Goal: Information Seeking & Learning: Learn about a topic

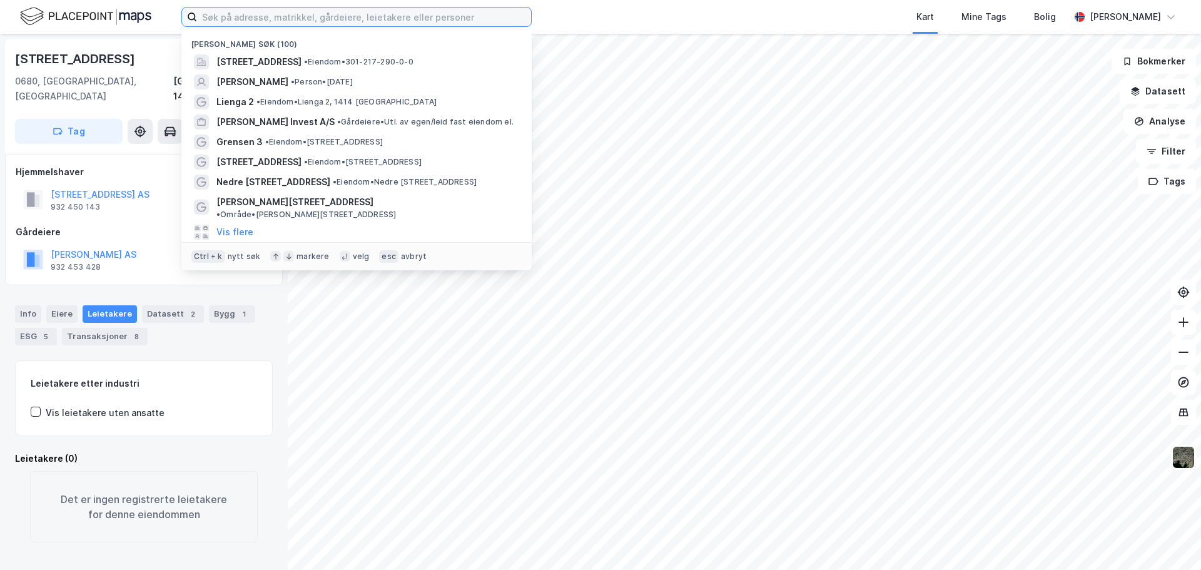
click at [436, 19] on input at bounding box center [364, 17] width 334 height 19
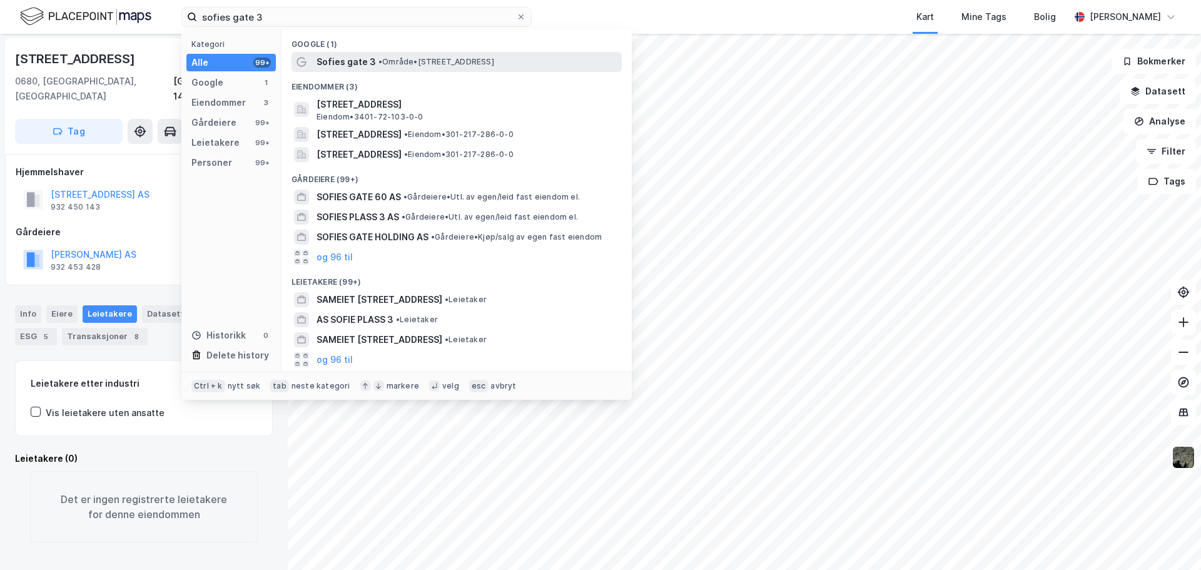
click at [384, 57] on span "• Område • [STREET_ADDRESS]" at bounding box center [436, 62] width 116 height 10
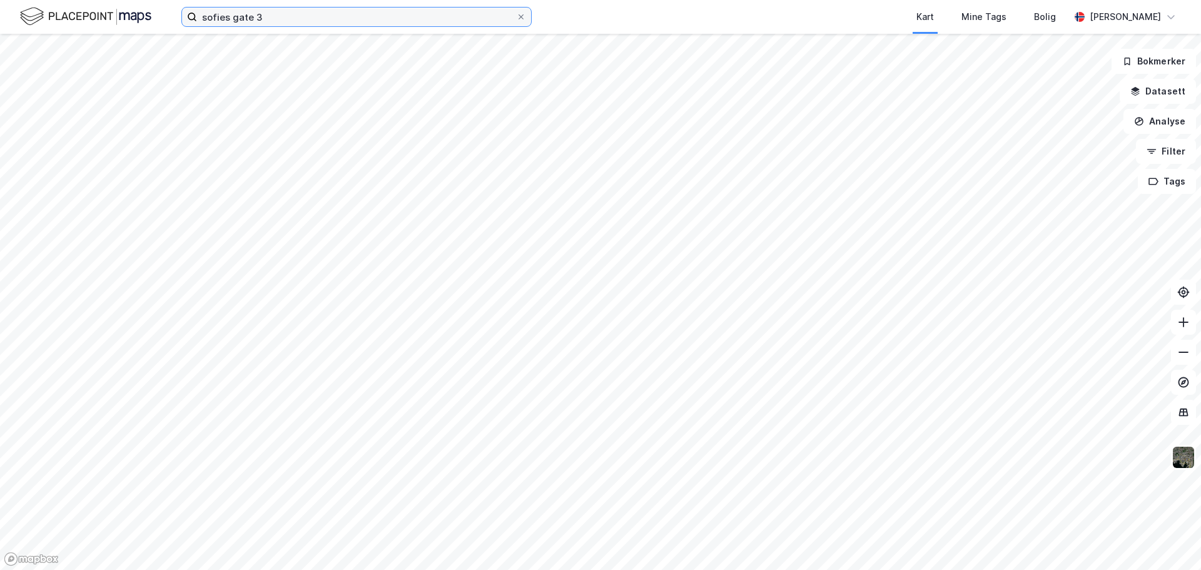
click at [350, 11] on input "sofies gate 3" at bounding box center [356, 17] width 319 height 19
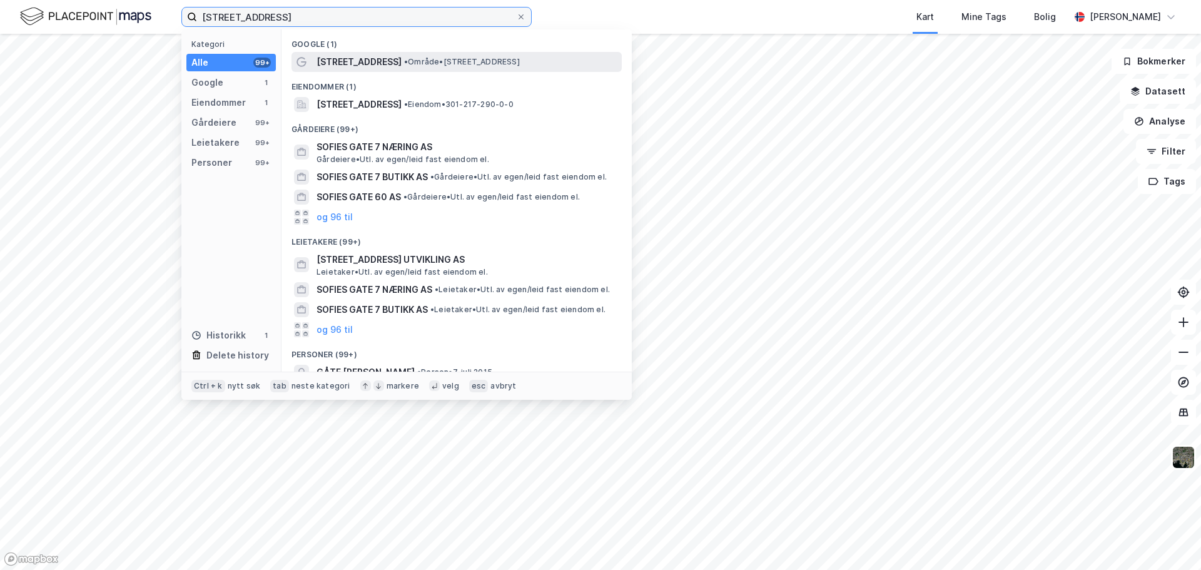
type input "[STREET_ADDRESS]"
click at [439, 61] on span "• Område • [STREET_ADDRESS]" at bounding box center [462, 62] width 116 height 10
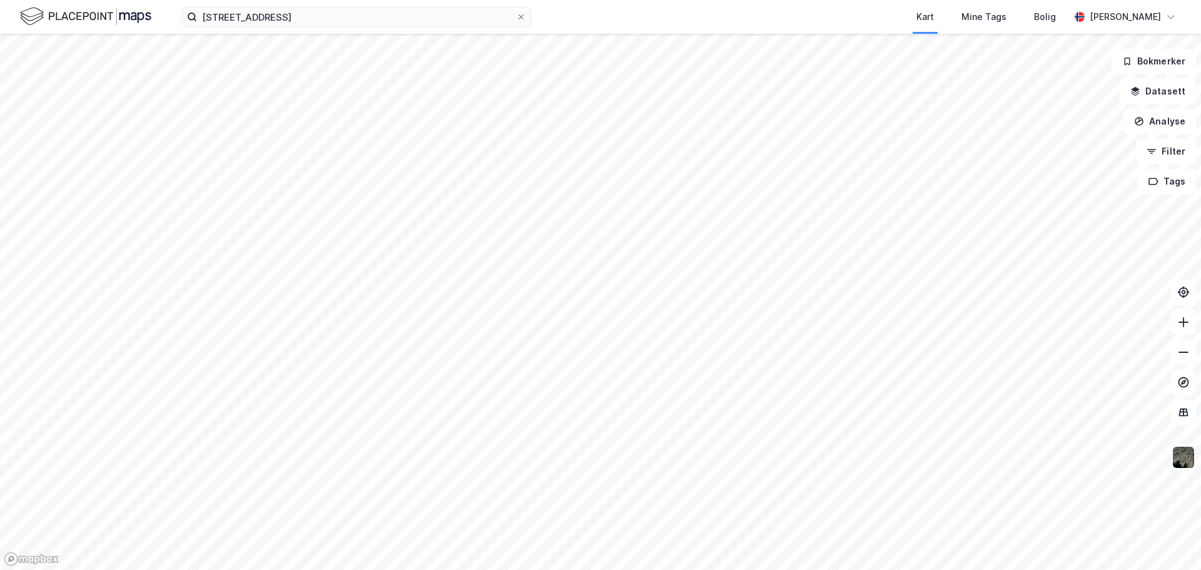
click at [284, 31] on div "sofies gate 7 Kart Mine Tags [PERSON_NAME]" at bounding box center [600, 17] width 1201 height 34
click at [281, 23] on input "[STREET_ADDRESS]" at bounding box center [356, 17] width 319 height 19
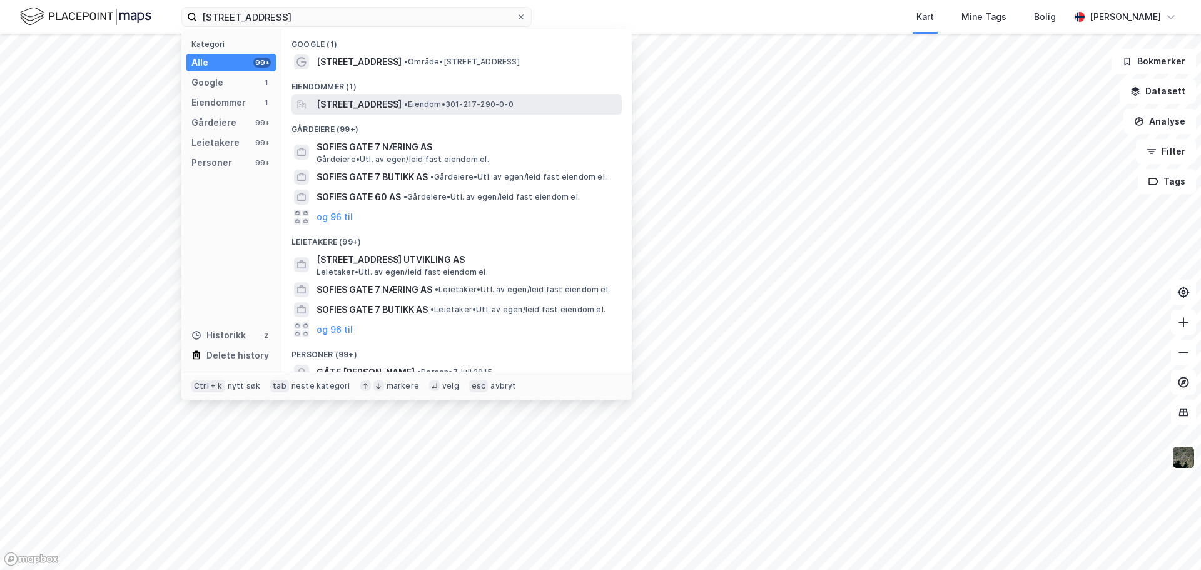
click at [402, 107] on span "[STREET_ADDRESS]" at bounding box center [359, 104] width 85 height 15
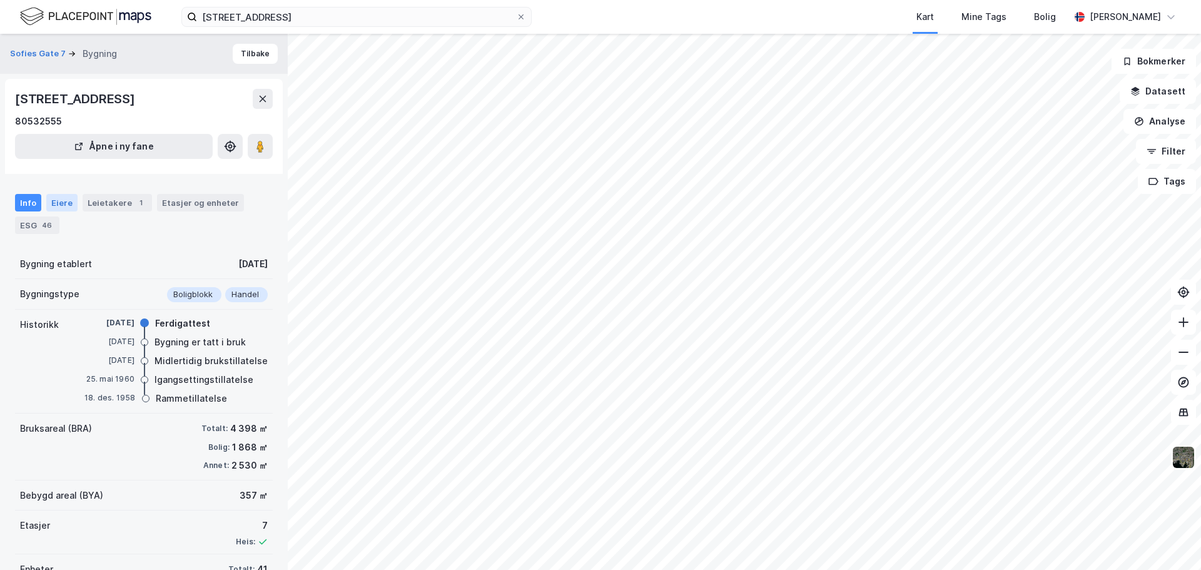
click at [63, 204] on div "Eiere" at bounding box center [61, 203] width 31 height 18
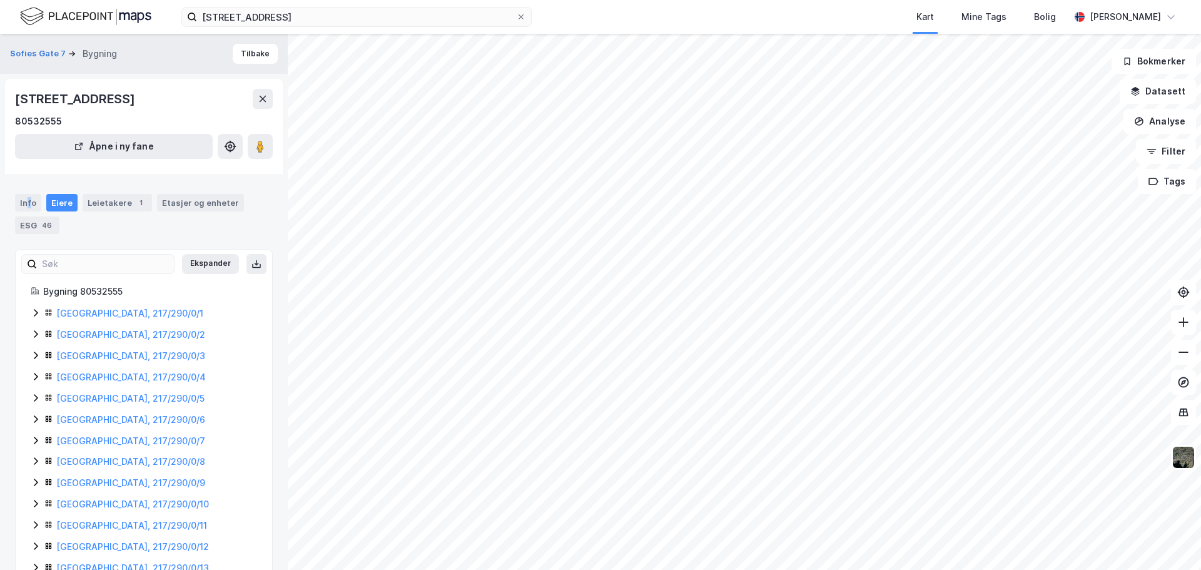
drag, startPoint x: 28, startPoint y: 203, endPoint x: 269, endPoint y: 316, distance: 265.8
click at [33, 206] on div "Info" at bounding box center [28, 203] width 26 height 18
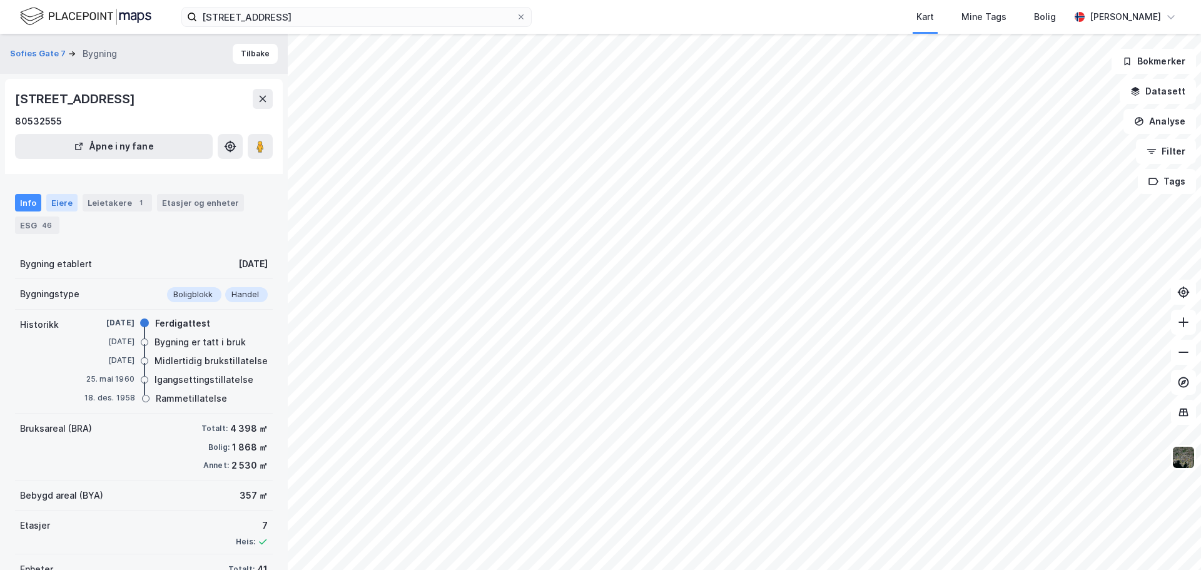
click at [67, 202] on div "Eiere" at bounding box center [61, 203] width 31 height 18
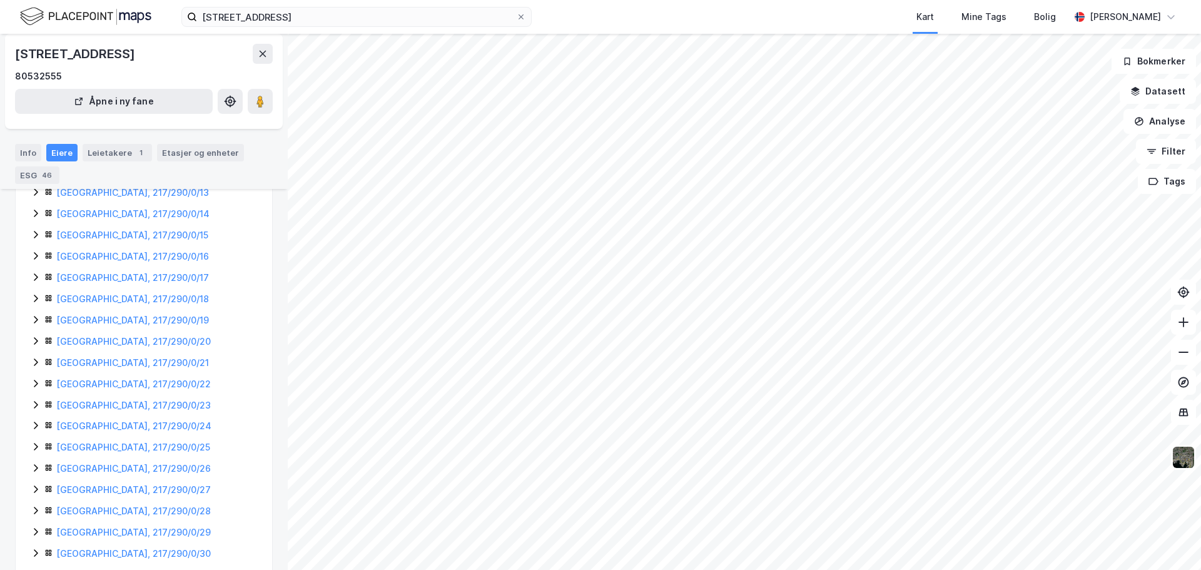
scroll to position [609, 0]
click at [25, 162] on div "Info Eiere Leietakere 1 Etasjer og enheter ESG 46" at bounding box center [144, 164] width 258 height 40
click at [31, 155] on div "Info" at bounding box center [28, 153] width 26 height 18
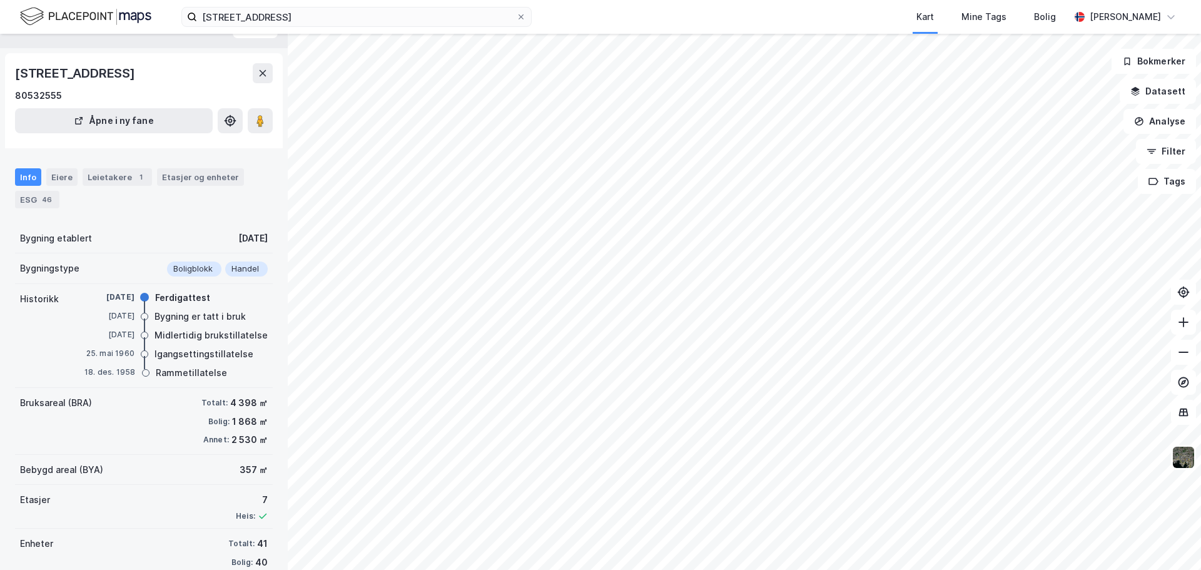
scroll to position [4, 0]
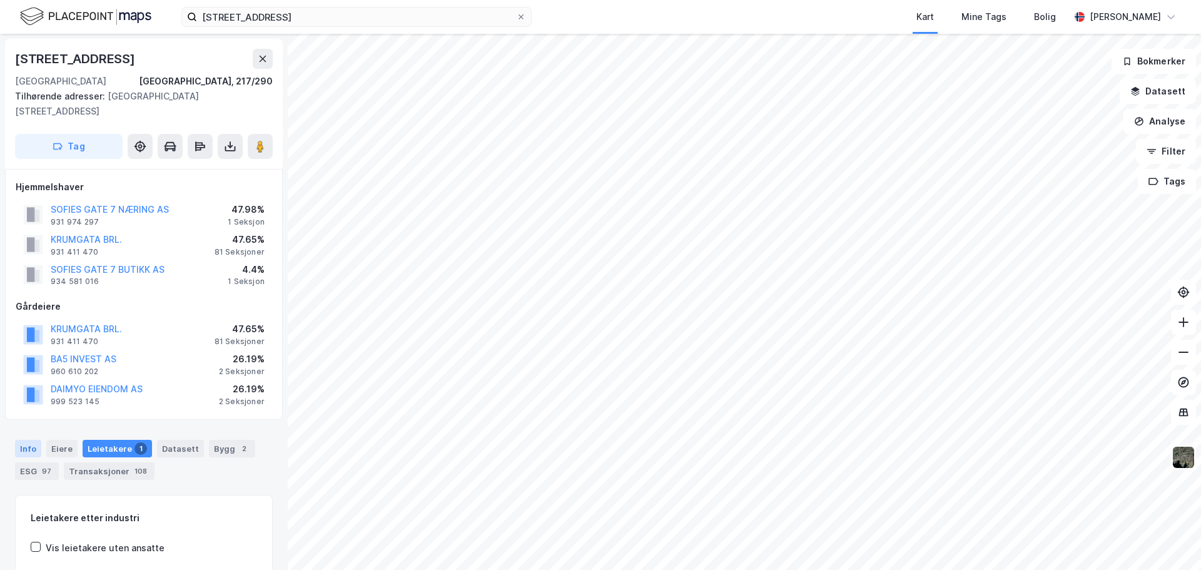
click at [24, 446] on div "Info" at bounding box center [28, 449] width 26 height 18
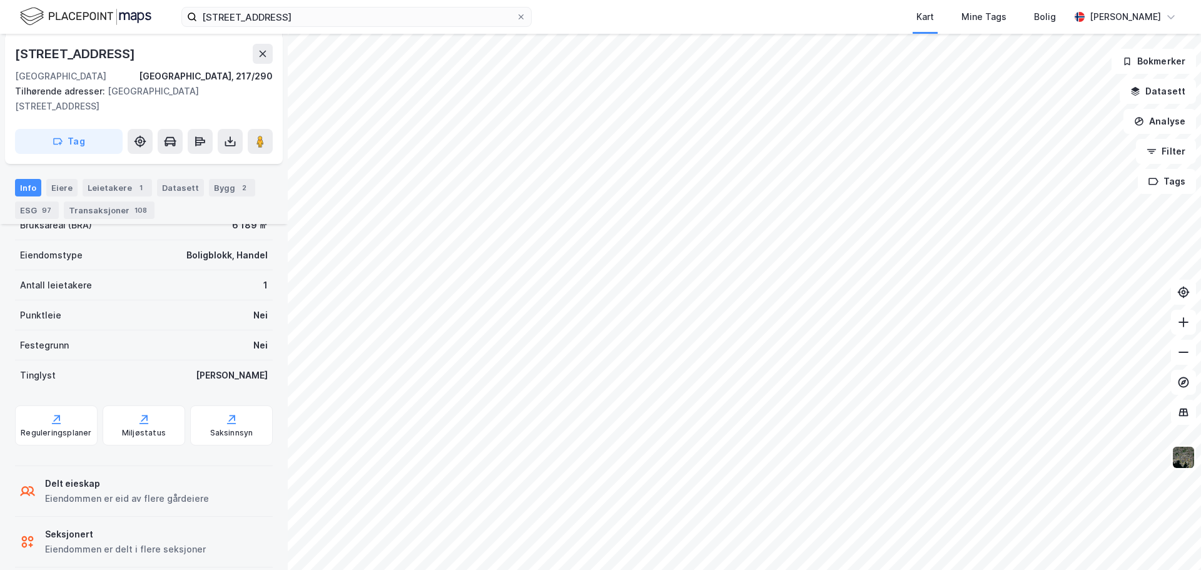
scroll to position [362, 0]
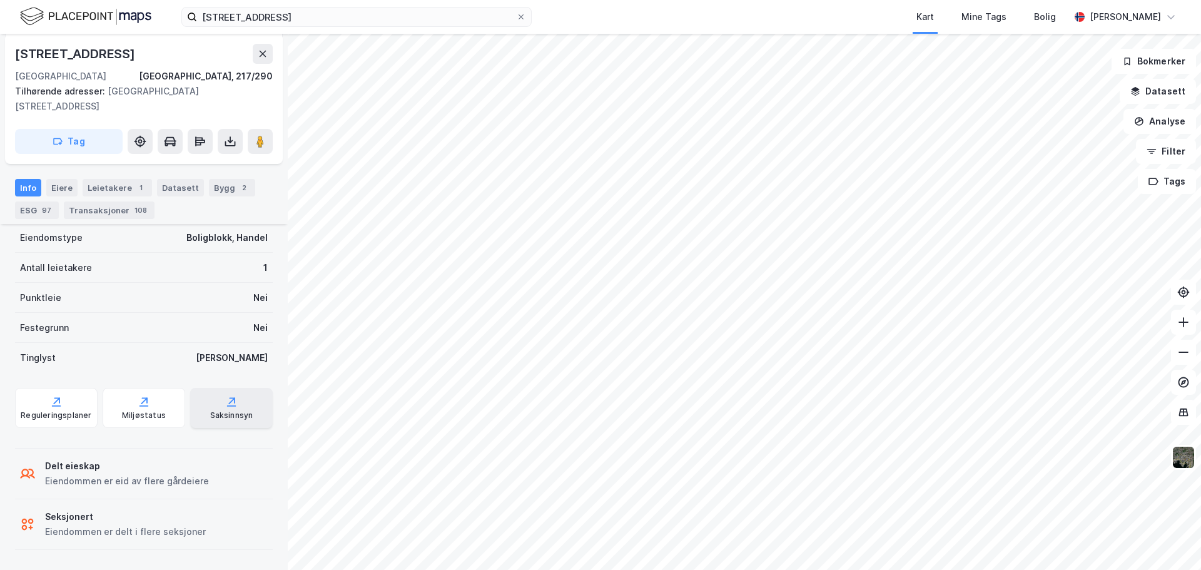
click at [227, 404] on icon at bounding box center [231, 401] width 13 height 13
click at [210, 406] on div "Saksinnsyn" at bounding box center [231, 408] width 83 height 40
click at [206, 403] on div "Saksinnsyn" at bounding box center [231, 408] width 83 height 40
